Goal: Transaction & Acquisition: Purchase product/service

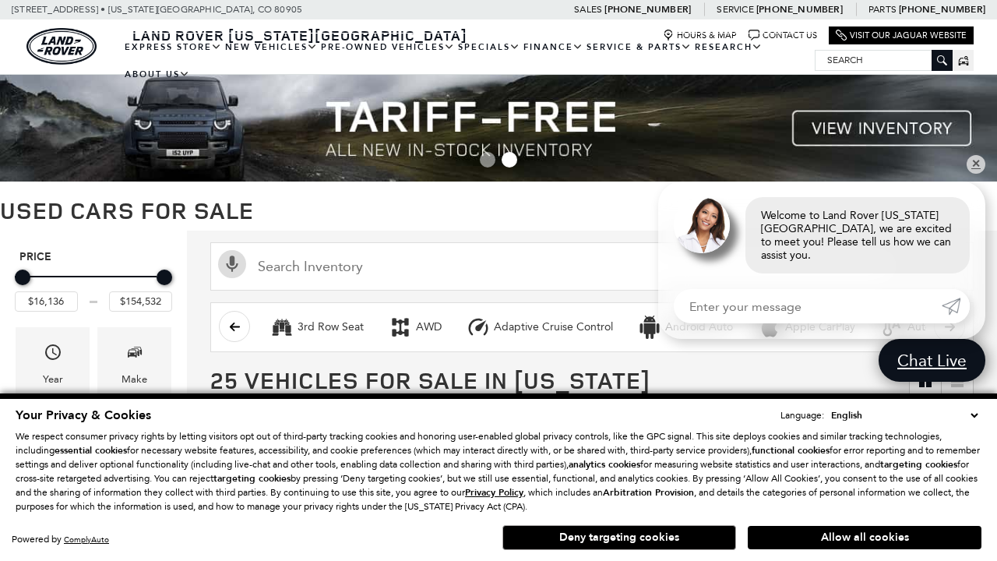
scroll to position [657, 0]
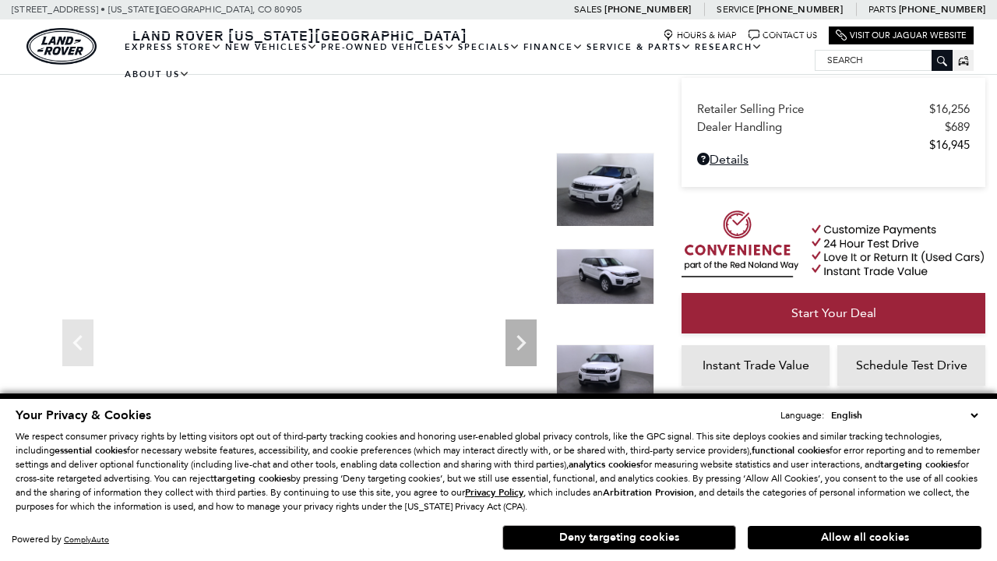
scroll to position [833, 0]
